Goal: Entertainment & Leisure: Consume media (video, audio)

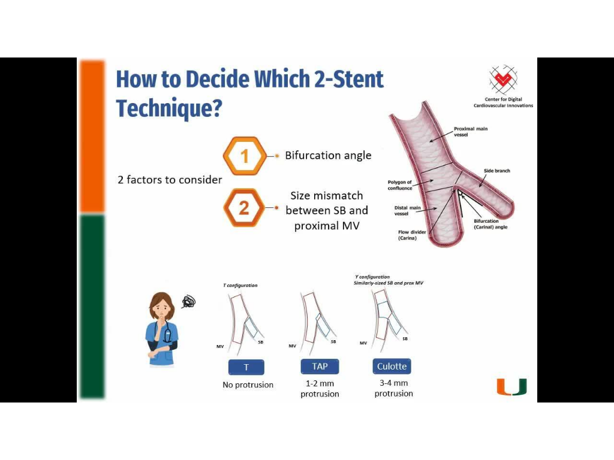
click at [383, 243] on div "10 seconds Tap to unmute" at bounding box center [307, 230] width 614 height 460
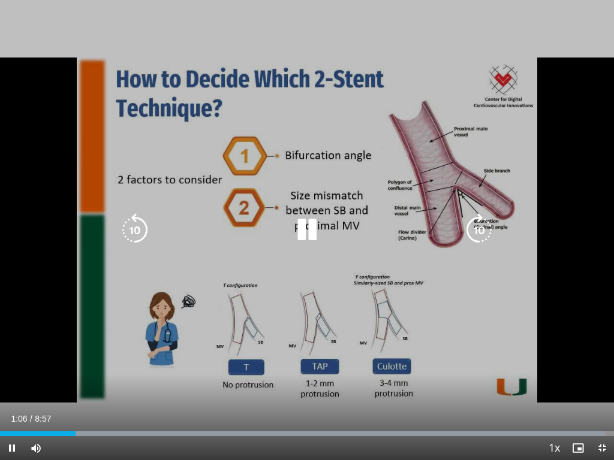
click at [305, 238] on icon "Video Player" at bounding box center [307, 230] width 34 height 34
click at [303, 230] on icon "Video Player" at bounding box center [307, 230] width 34 height 34
click at [297, 243] on icon "Video Player" at bounding box center [307, 230] width 34 height 34
click at [295, 234] on icon "Video Player" at bounding box center [307, 230] width 34 height 34
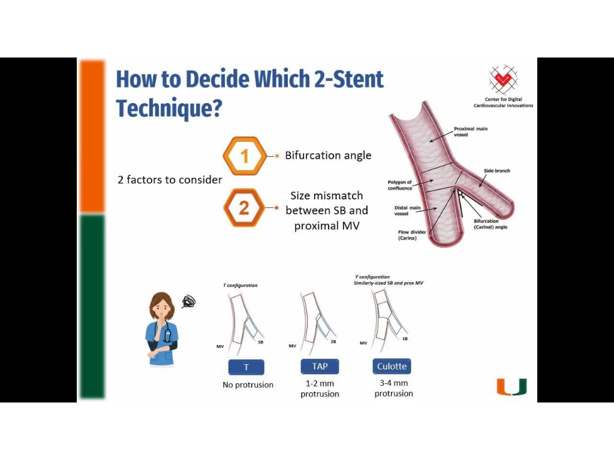
click at [307, 225] on icon "Video Player" at bounding box center [307, 230] width 34 height 34
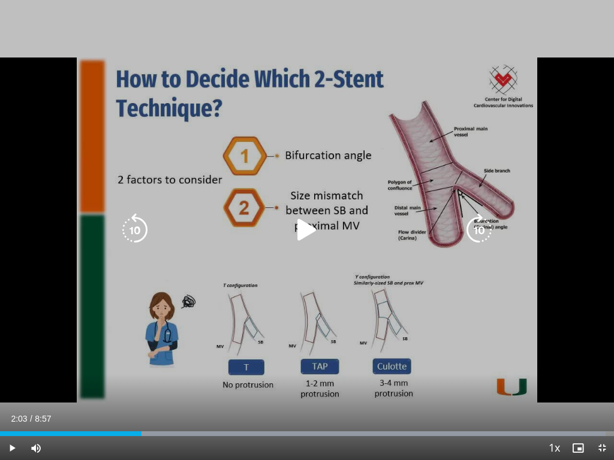
click at [122, 398] on div "Progress Bar" at bounding box center [302, 434] width 605 height 5
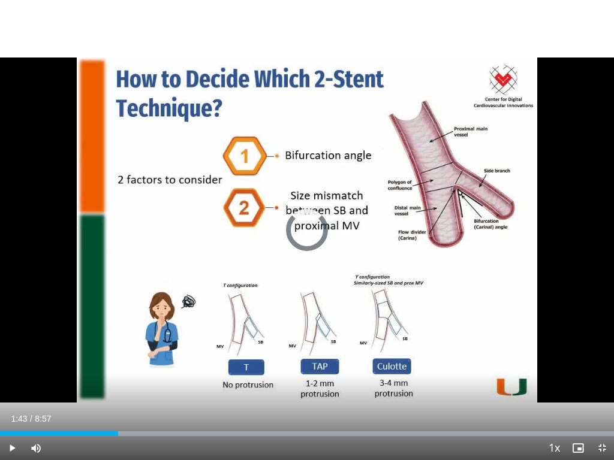
click at [119, 398] on div "Progress Bar" at bounding box center [307, 434] width 614 height 5
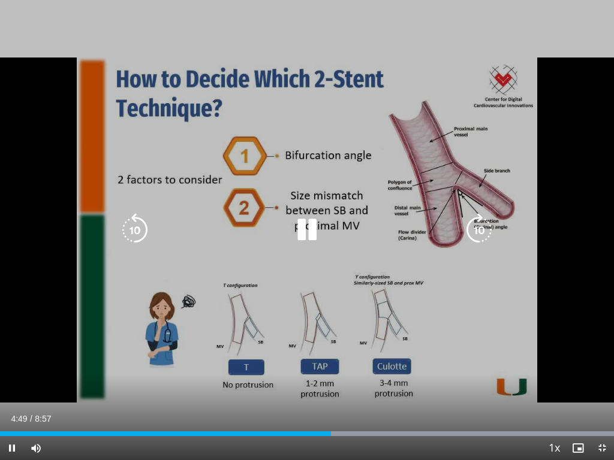
click at [304, 230] on icon "Video Player" at bounding box center [307, 230] width 34 height 34
click at [295, 223] on icon "Video Player" at bounding box center [307, 230] width 34 height 34
click at [319, 224] on icon "Video Player" at bounding box center [307, 230] width 34 height 34
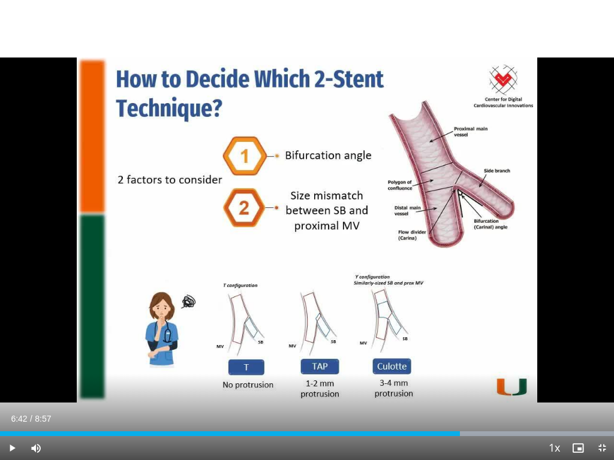
click at [295, 243] on icon "Video Player" at bounding box center [307, 230] width 34 height 34
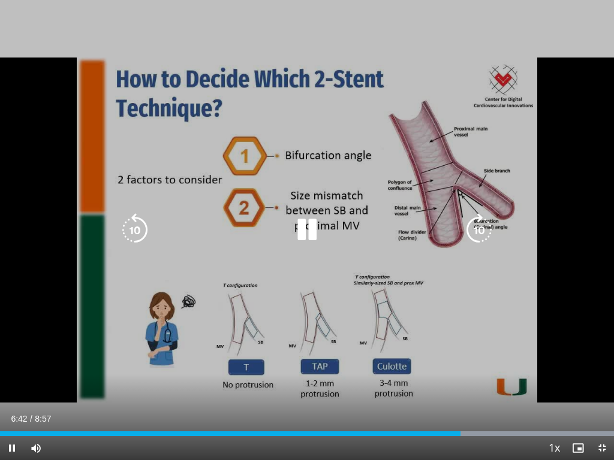
click at [303, 229] on icon "Video Player" at bounding box center [307, 230] width 34 height 34
click at [318, 185] on div "10 seconds Tap to unmute" at bounding box center [307, 230] width 614 height 460
click at [305, 232] on icon "Video Player" at bounding box center [307, 230] width 34 height 34
click at [303, 226] on icon "Video Player" at bounding box center [307, 230] width 34 height 34
click at [293, 234] on icon "Video Player" at bounding box center [307, 230] width 34 height 34
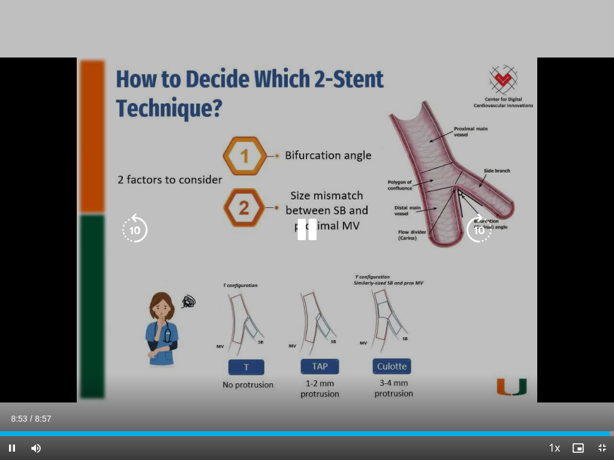
click at [308, 221] on icon "Video Player" at bounding box center [307, 230] width 34 height 34
click at [303, 225] on icon "Video Player" at bounding box center [307, 230] width 34 height 34
click at [313, 228] on icon "Video Player" at bounding box center [307, 230] width 34 height 34
click at [304, 224] on icon "Video Player" at bounding box center [307, 230] width 34 height 34
click at [612, 25] on div "10 seconds Tap to unmute" at bounding box center [307, 230] width 614 height 460
